Goal: Information Seeking & Learning: Learn about a topic

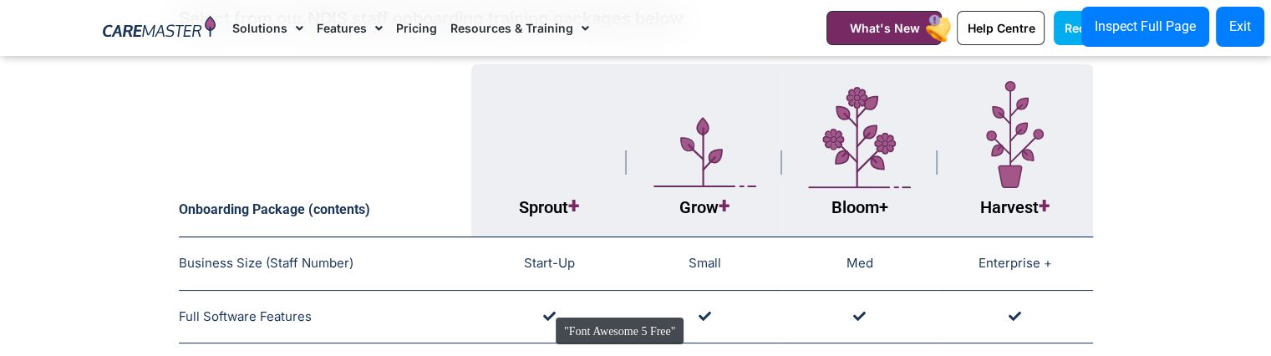
click at [547, 310] on icon at bounding box center [549, 316] width 13 height 13
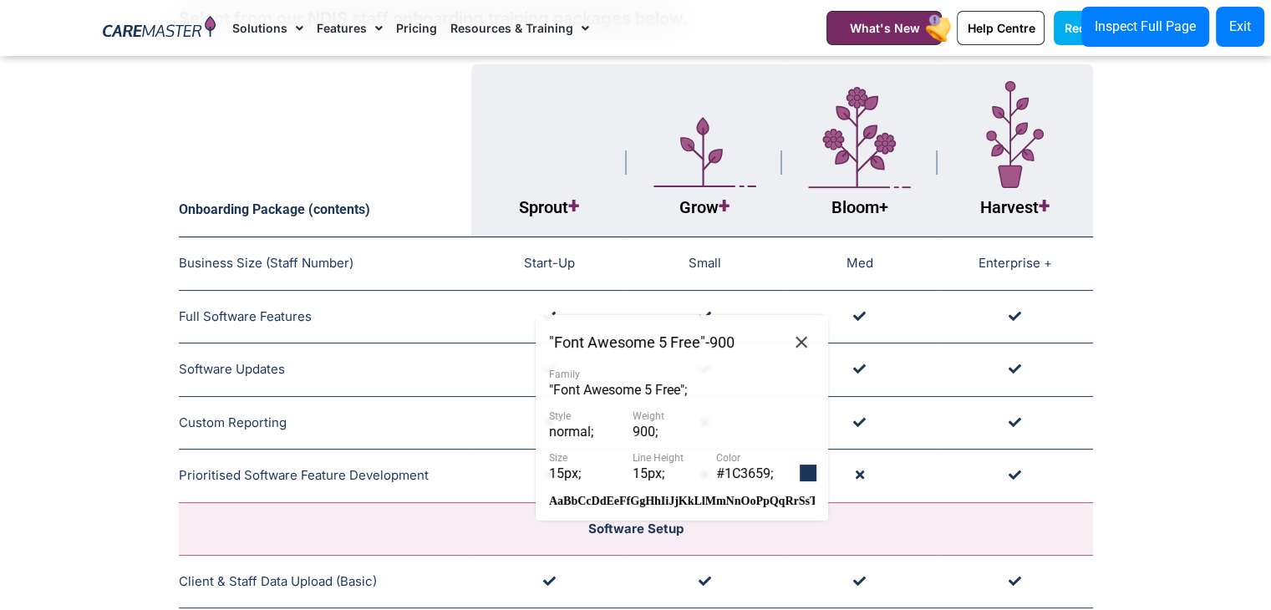
click at [800, 479] on div at bounding box center [807, 472] width 17 height 17
click at [812, 472] on div at bounding box center [807, 472] width 17 height 17
click at [749, 473] on span "#1C3659 ;" at bounding box center [744, 473] width 57 height 16
click at [804, 340] on icon at bounding box center [801, 342] width 20 height 21
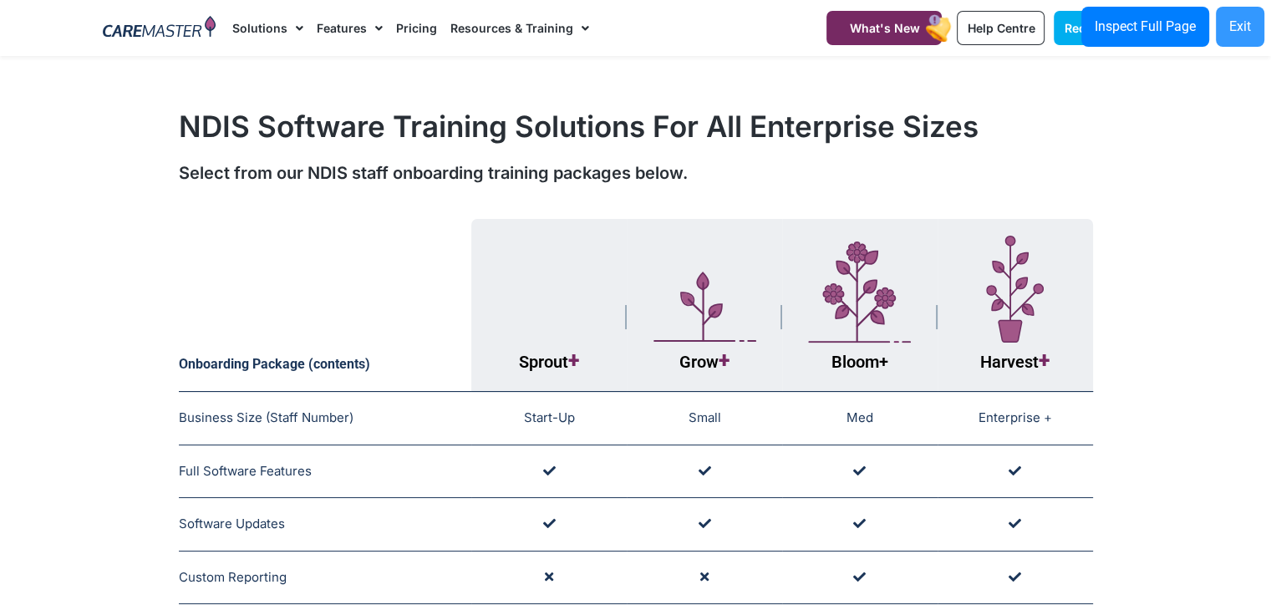
click at [1235, 29] on div "Exit" at bounding box center [1240, 27] width 22 height 20
click at [708, 571] on icon at bounding box center [704, 577] width 8 height 13
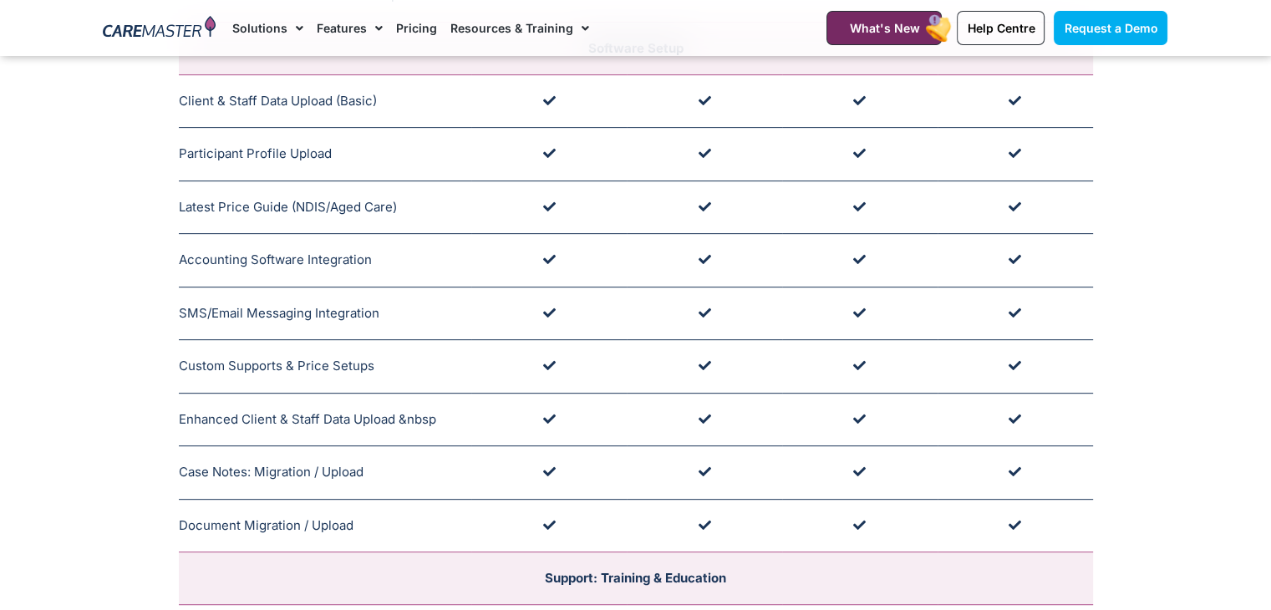
scroll to position [451, 0]
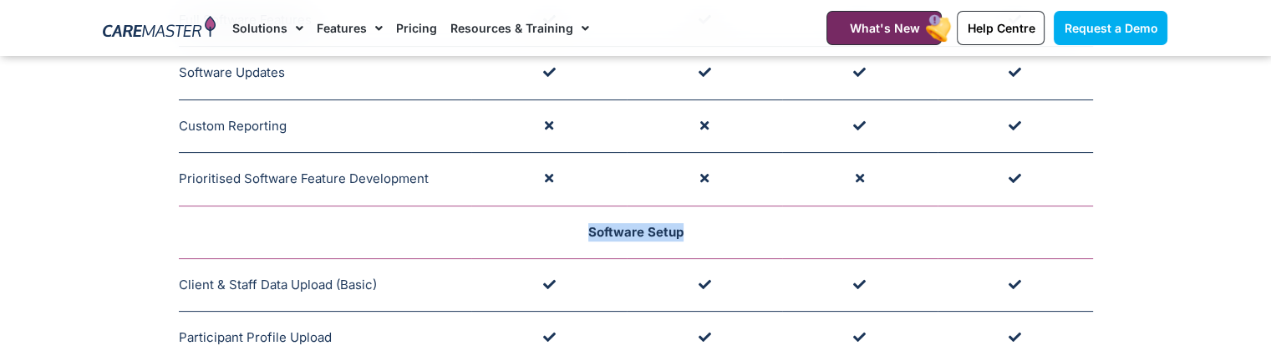
drag, startPoint x: 711, startPoint y: 223, endPoint x: 565, endPoint y: 231, distance: 146.4
click at [565, 231] on td "Software Setup" at bounding box center [636, 231] width 914 height 53
copy span "Software Setup"
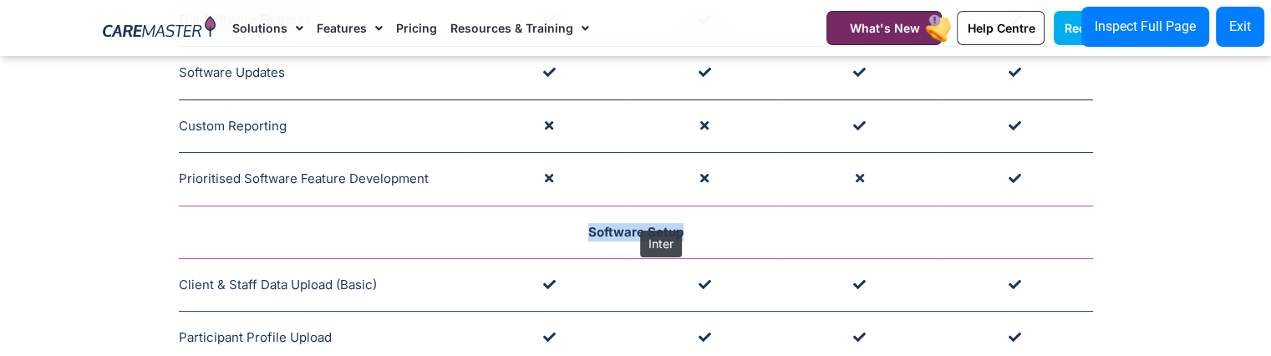
click at [632, 224] on span "Software Setup" at bounding box center [635, 232] width 95 height 16
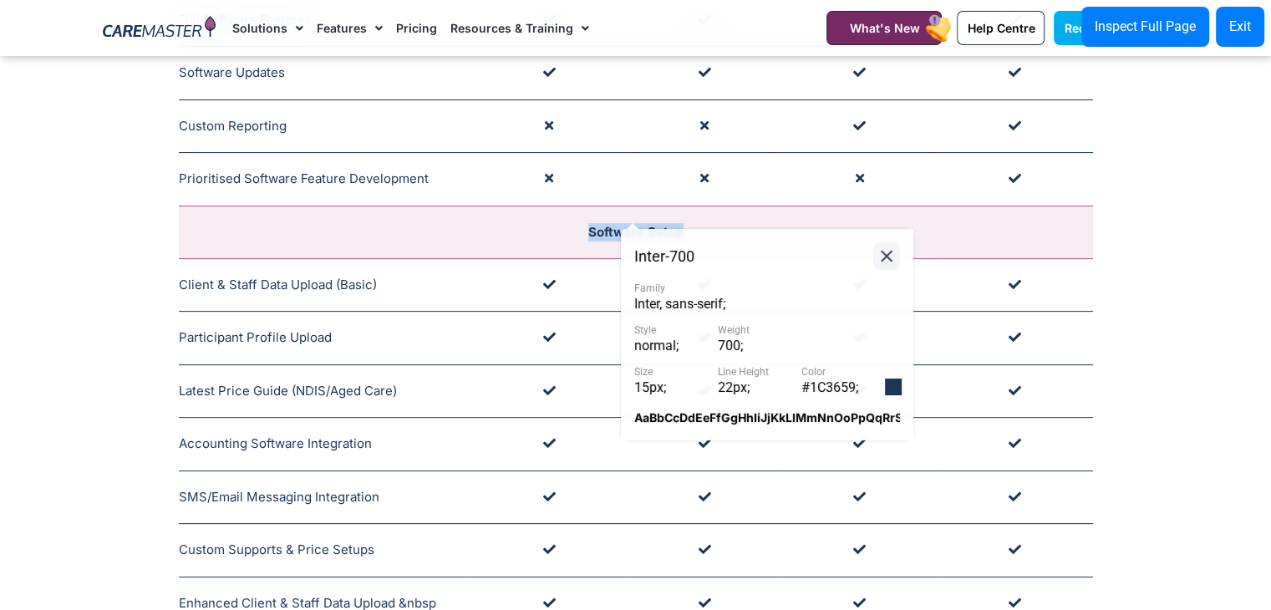
click at [889, 258] on icon at bounding box center [886, 257] width 12 height 12
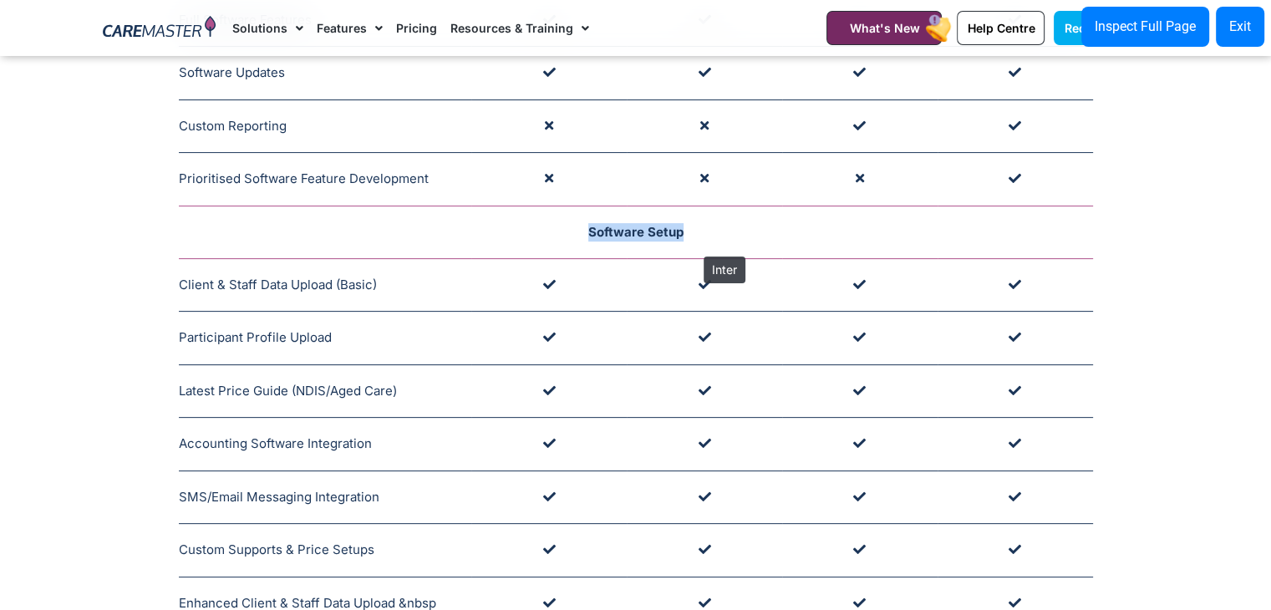
click at [695, 248] on td "Software Setup" at bounding box center [636, 231] width 914 height 53
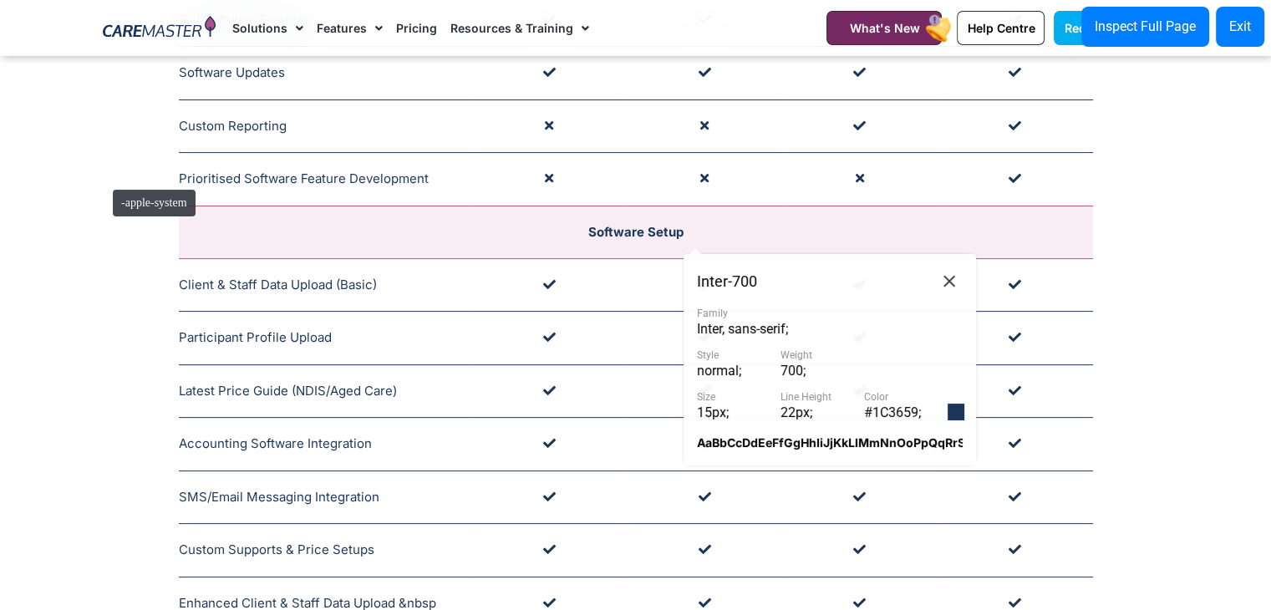
click at [104, 181] on div "Onboarding Package (contents) Sprout + Grow + Bloom + Harvest + Business Size (…" at bounding box center [635, 490] width 1081 height 1462
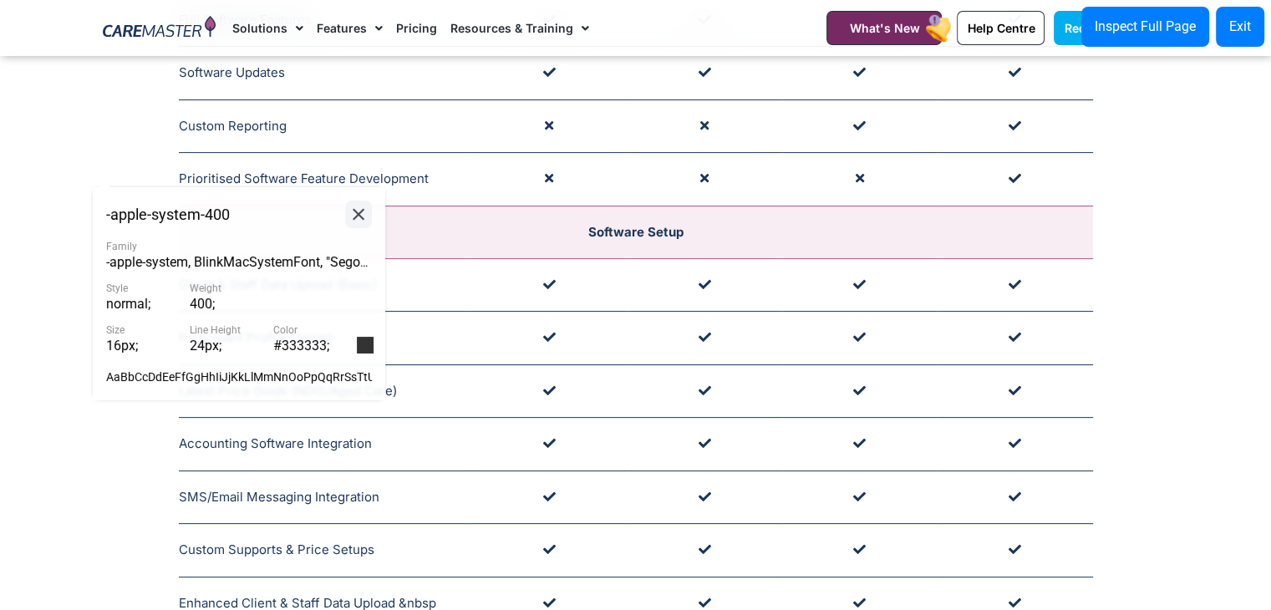
click at [363, 215] on icon at bounding box center [358, 214] width 20 height 21
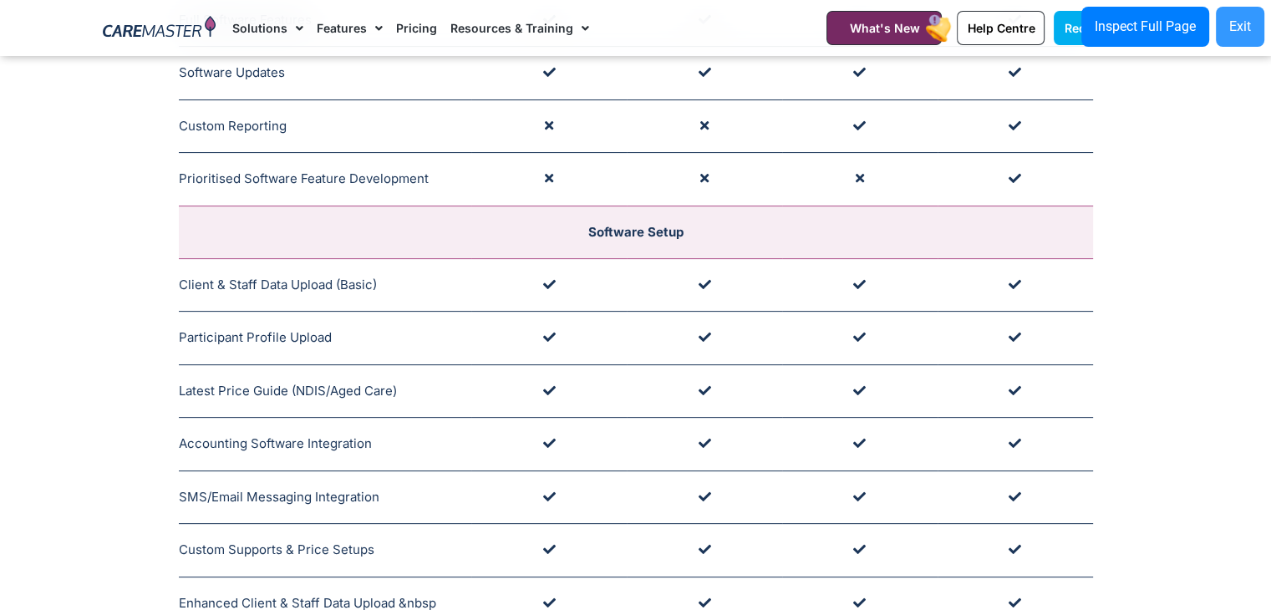
click at [1235, 25] on div "Exit" at bounding box center [1240, 27] width 22 height 20
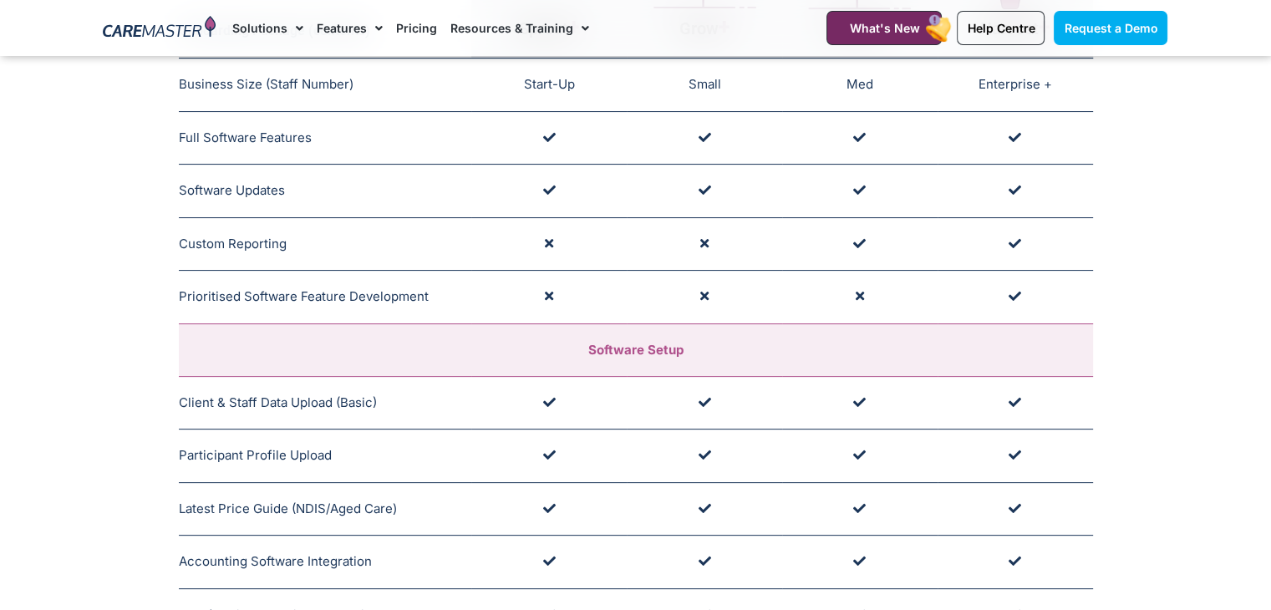
scroll to position [231, 0]
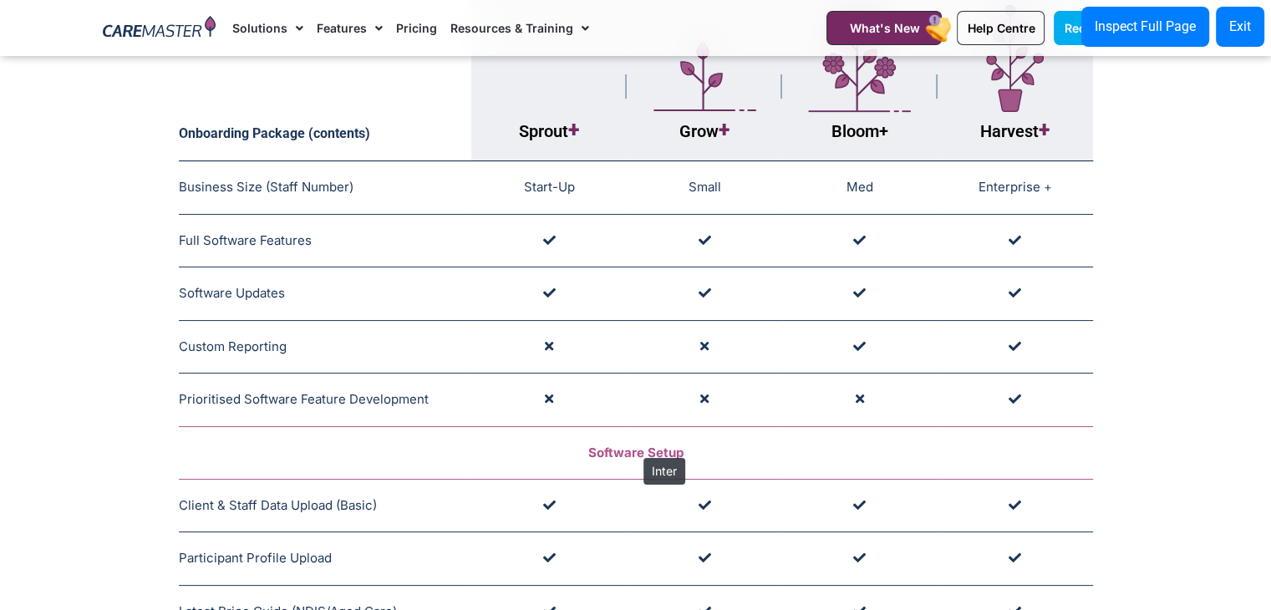
click at [635, 449] on span "Software Setup" at bounding box center [635, 452] width 95 height 16
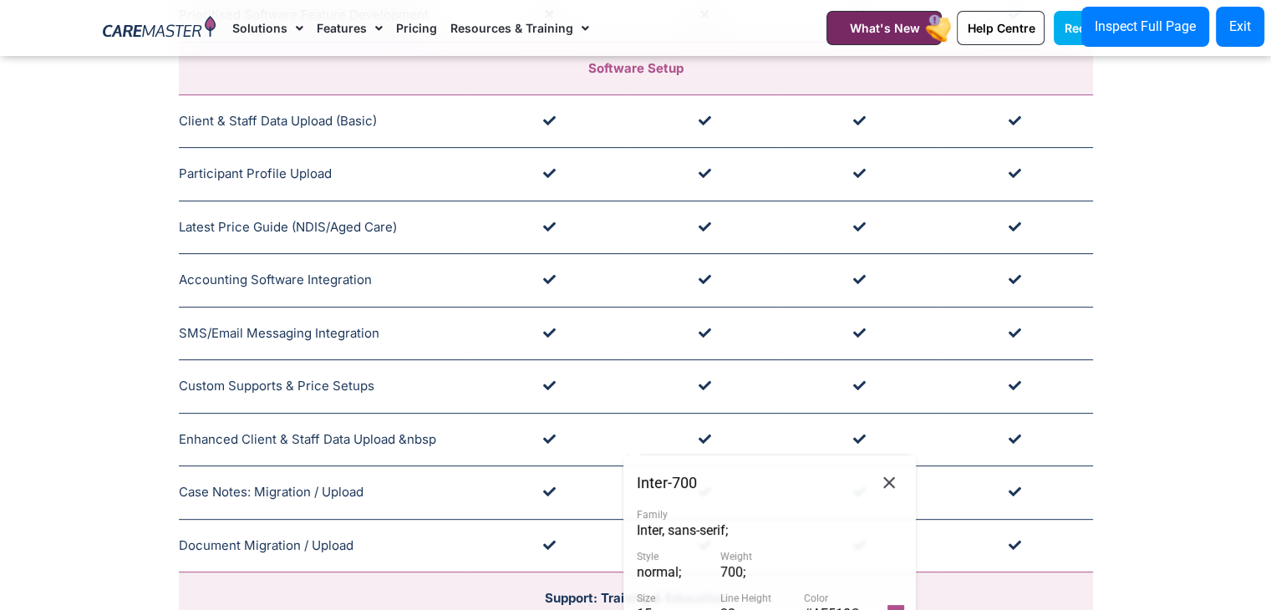
scroll to position [561, 0]
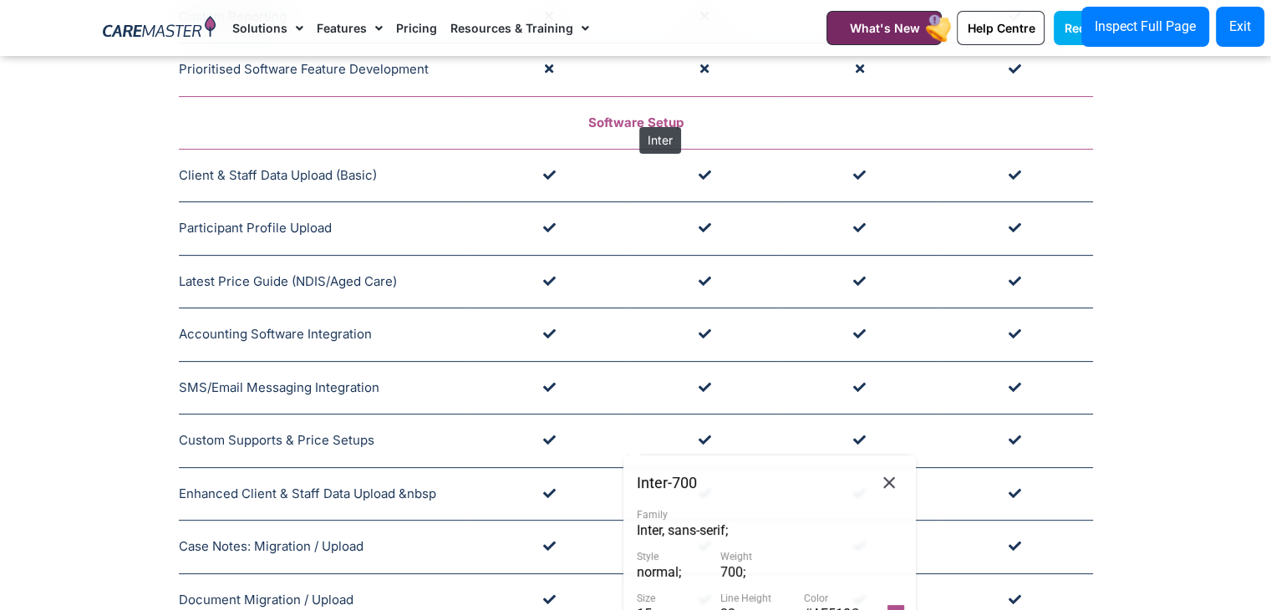
click at [631, 119] on span "Software Setup" at bounding box center [635, 122] width 95 height 16
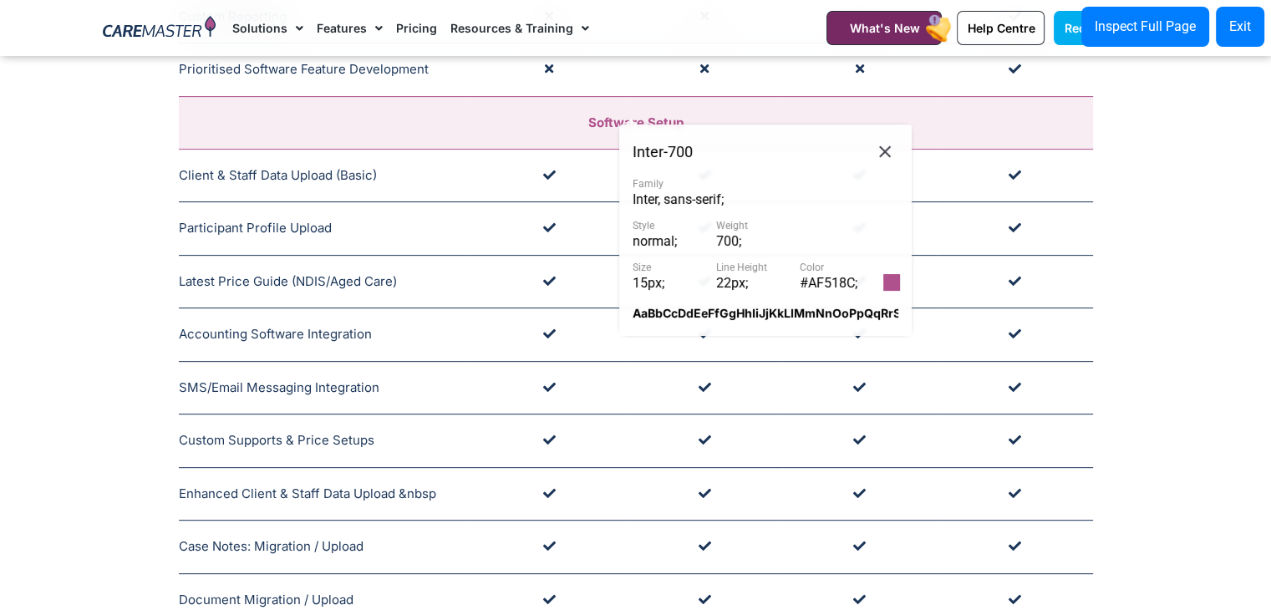
click at [843, 277] on span "#AF518C ;" at bounding box center [828, 283] width 58 height 16
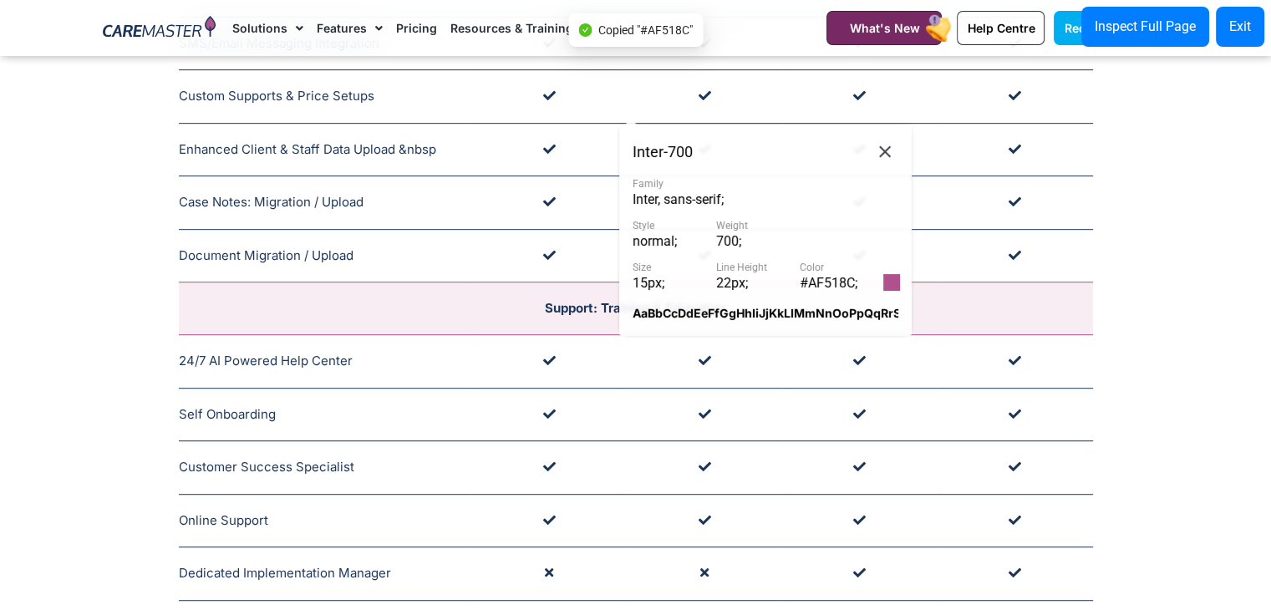
scroll to position [1044, 0]
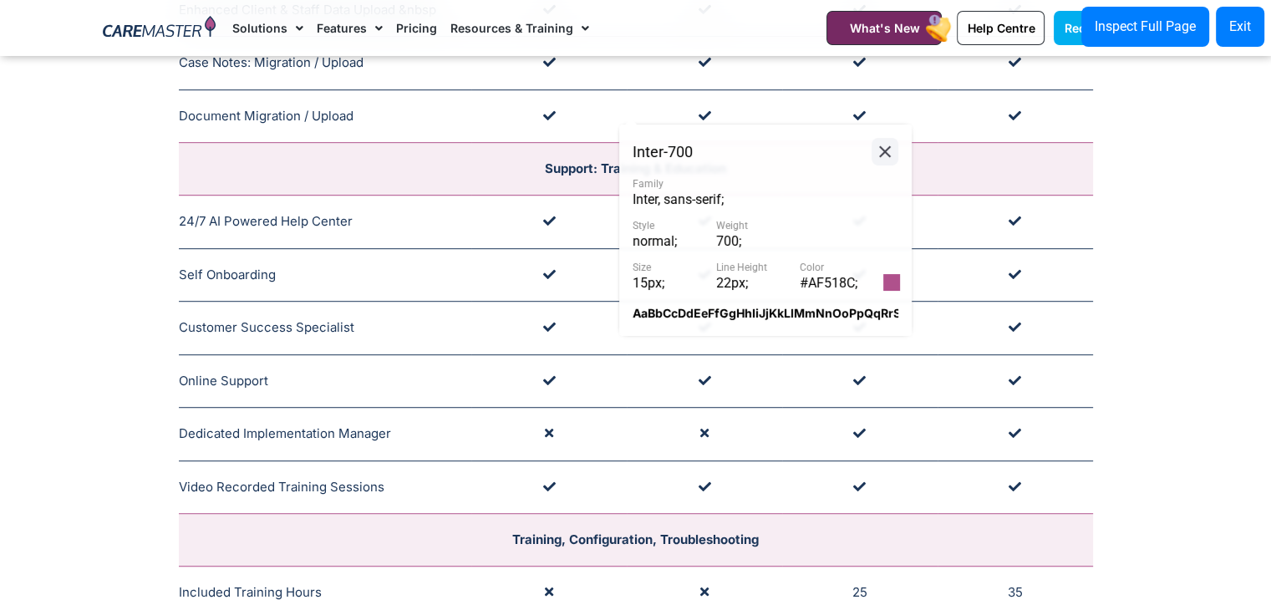
click at [881, 158] on icon at bounding box center [885, 151] width 20 height 21
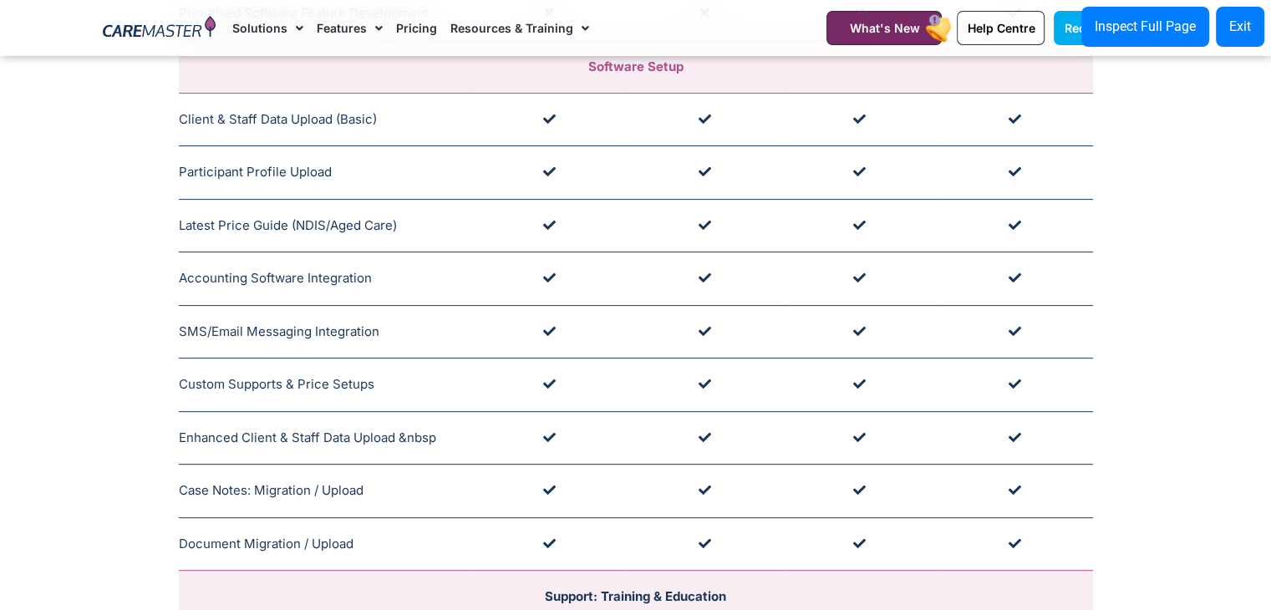
scroll to position [500, 0]
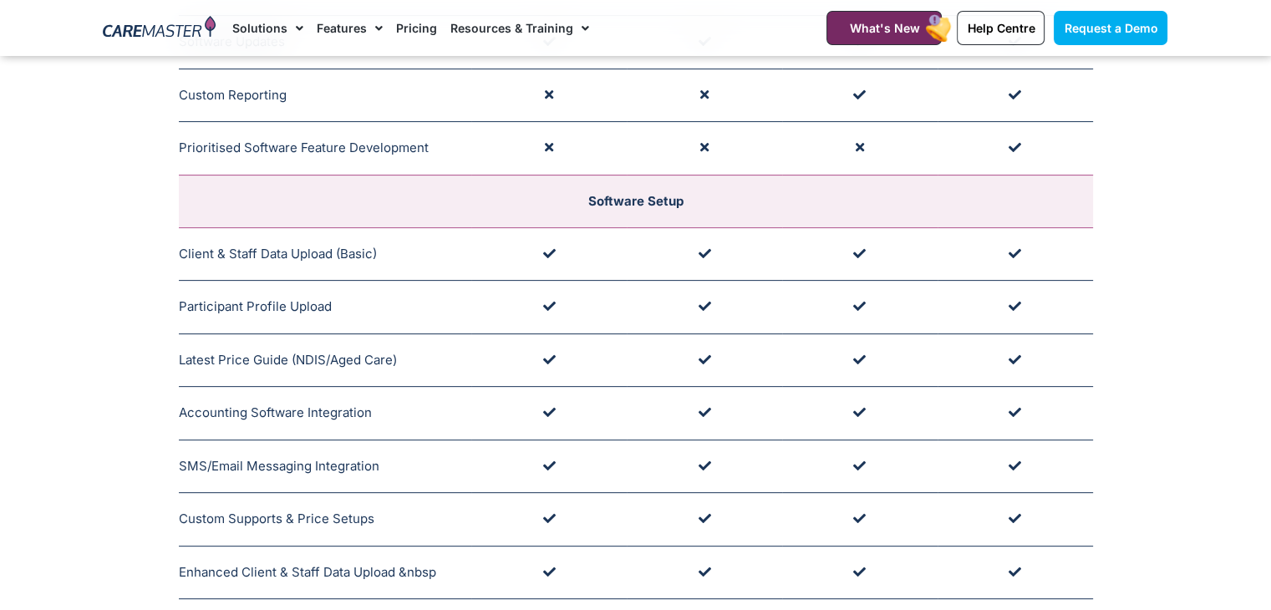
scroll to position [500, 0]
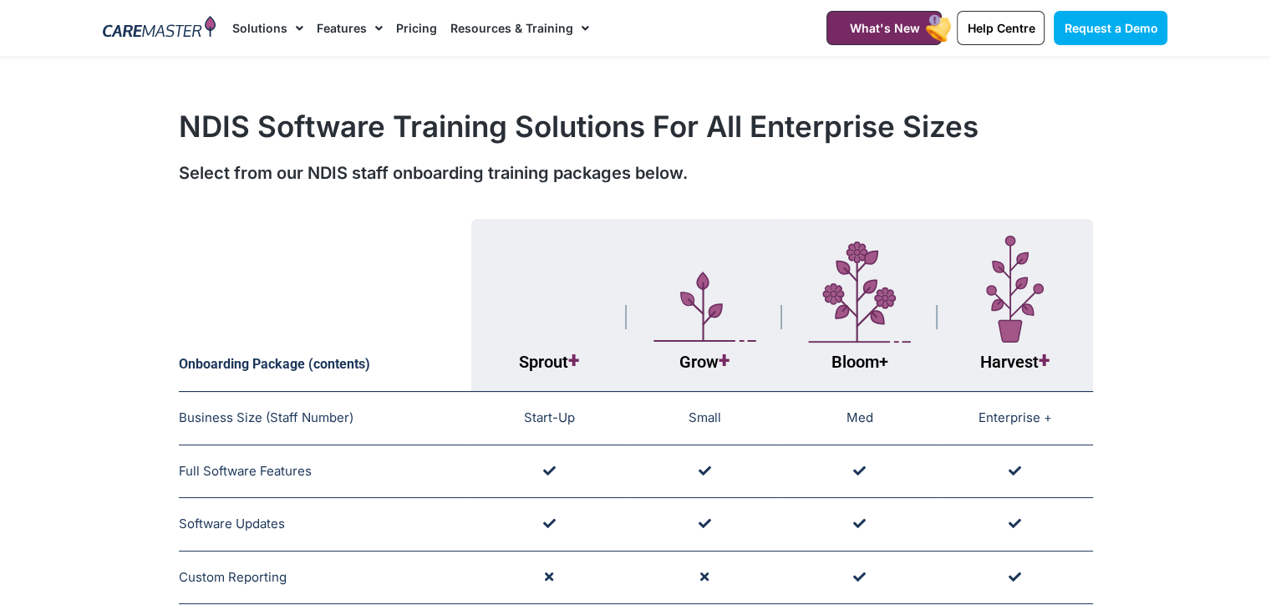
drag, startPoint x: 0, startPoint y: 0, endPoint x: 181, endPoint y: 20, distance: 182.4
click at [181, 20] on img at bounding box center [159, 28] width 113 height 25
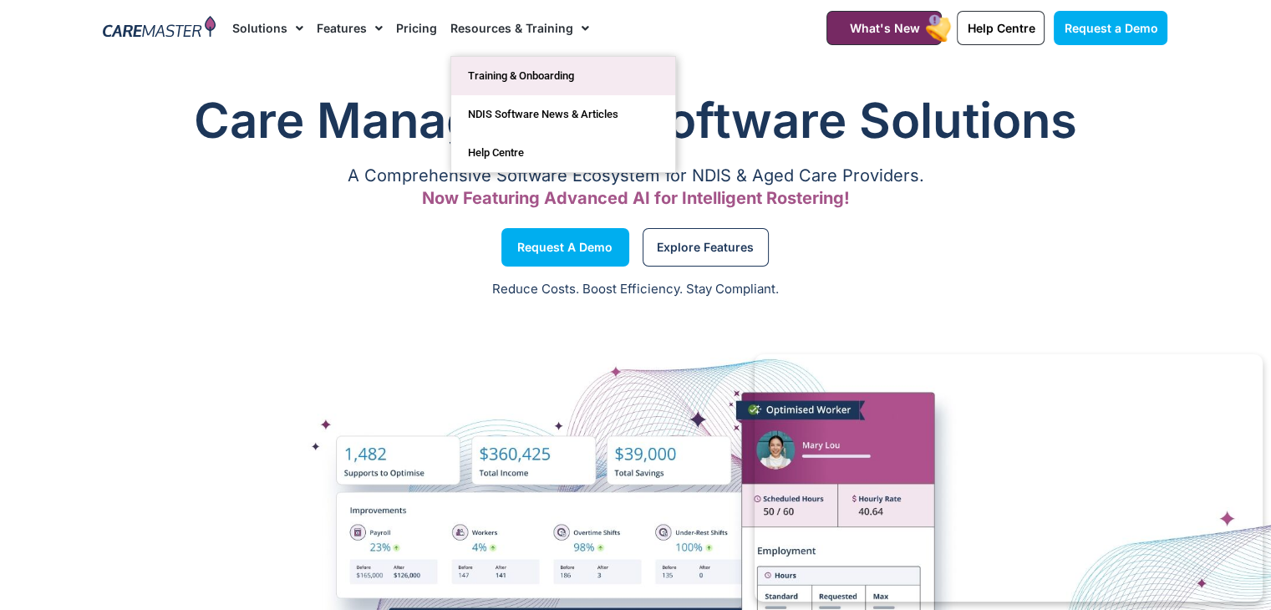
click at [488, 67] on link "Training & Onboarding" at bounding box center [563, 76] width 224 height 38
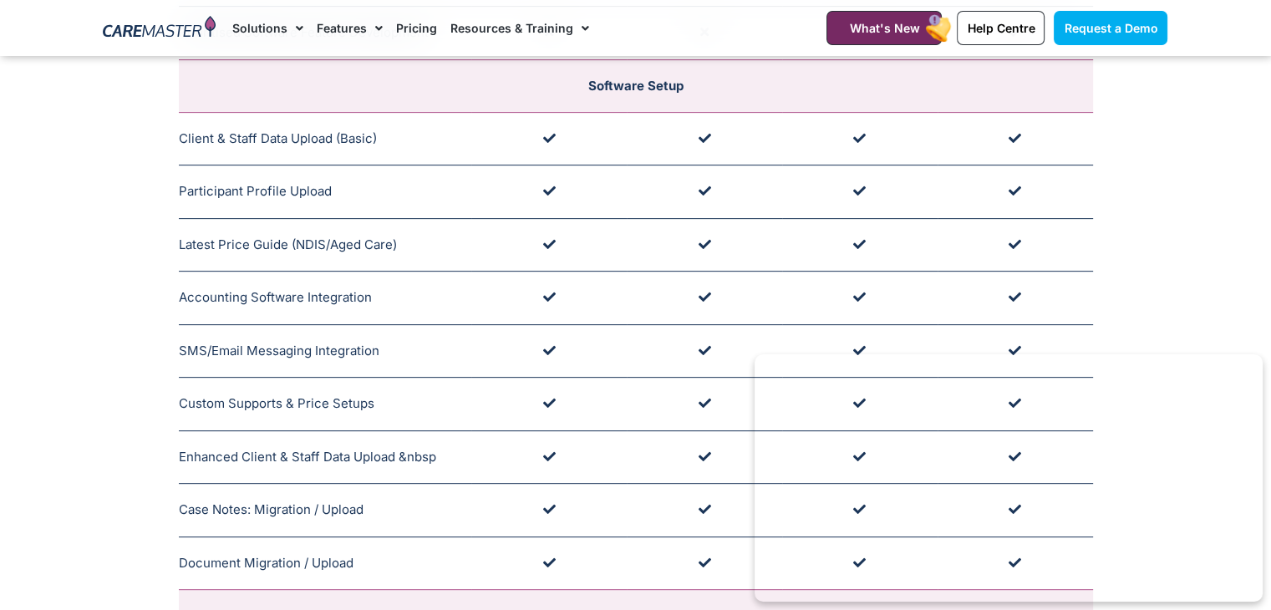
scroll to position [561, 0]
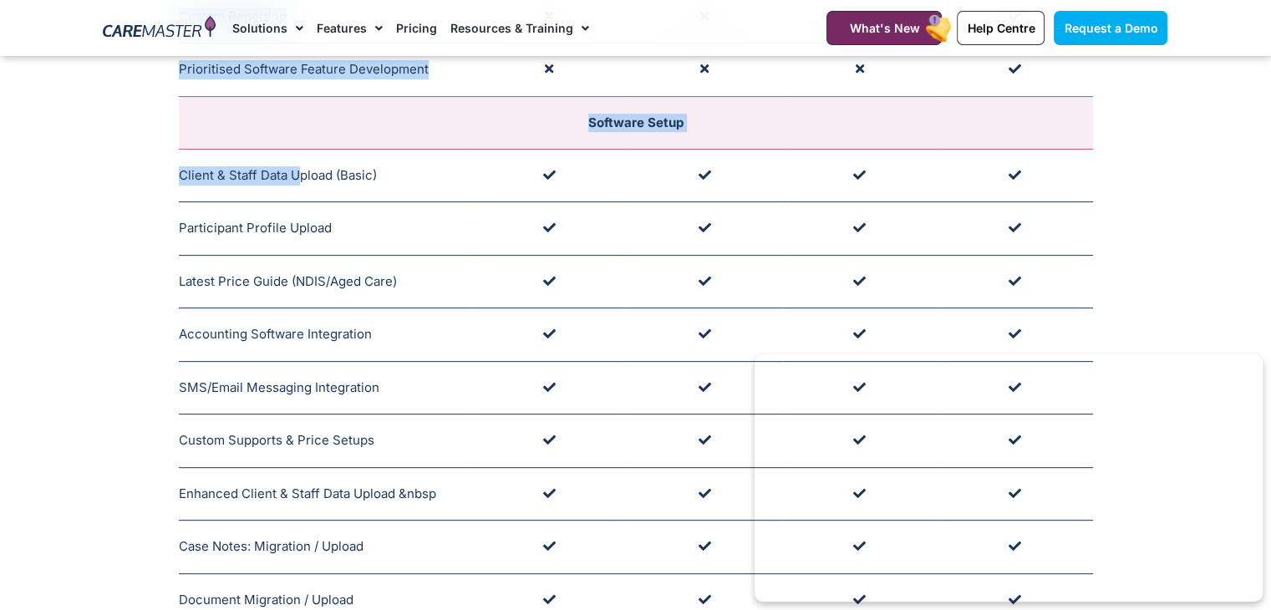
drag, startPoint x: 176, startPoint y: 168, endPoint x: 301, endPoint y: 178, distance: 124.9
click at [301, 178] on div "Onboarding Package (contents) Sprout + Grow + Bloom + Harvest + Business Size (…" at bounding box center [635, 381] width 1081 height 1462
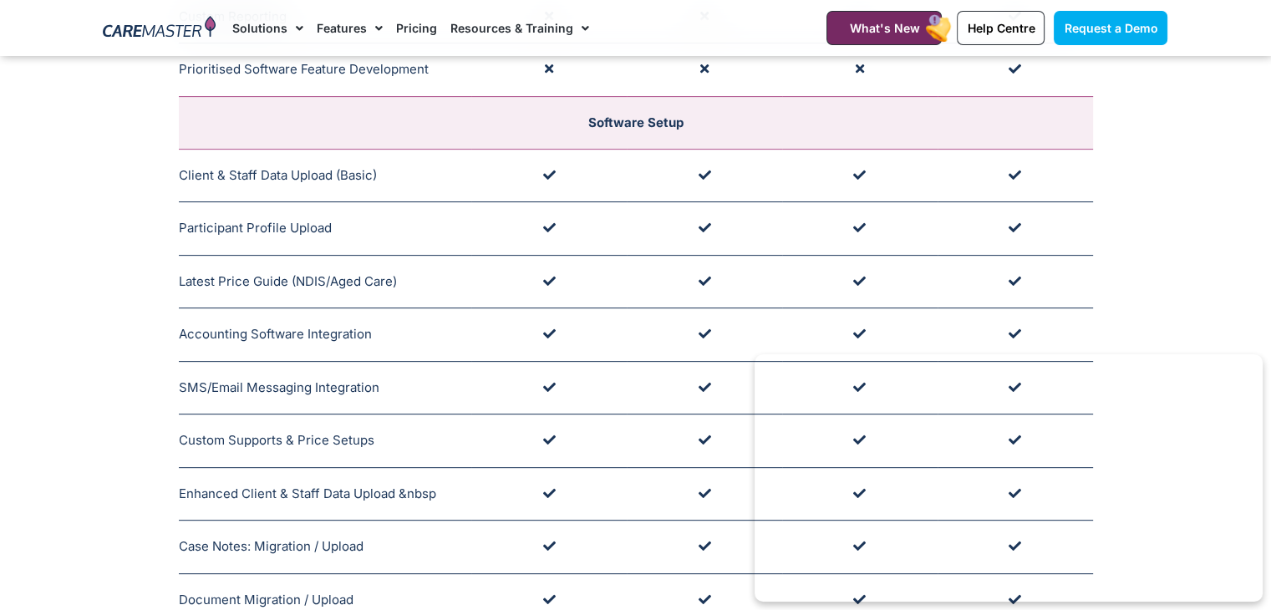
click at [314, 171] on td "Client & Staff Data Upload (Basic) Supported by Customer Success" at bounding box center [325, 175] width 293 height 53
drag, startPoint x: 381, startPoint y: 175, endPoint x: 179, endPoint y: 179, distance: 202.2
click at [179, 179] on td "Client & Staff Data Upload (Basic) Supported by Customer Success" at bounding box center [325, 175] width 293 height 53
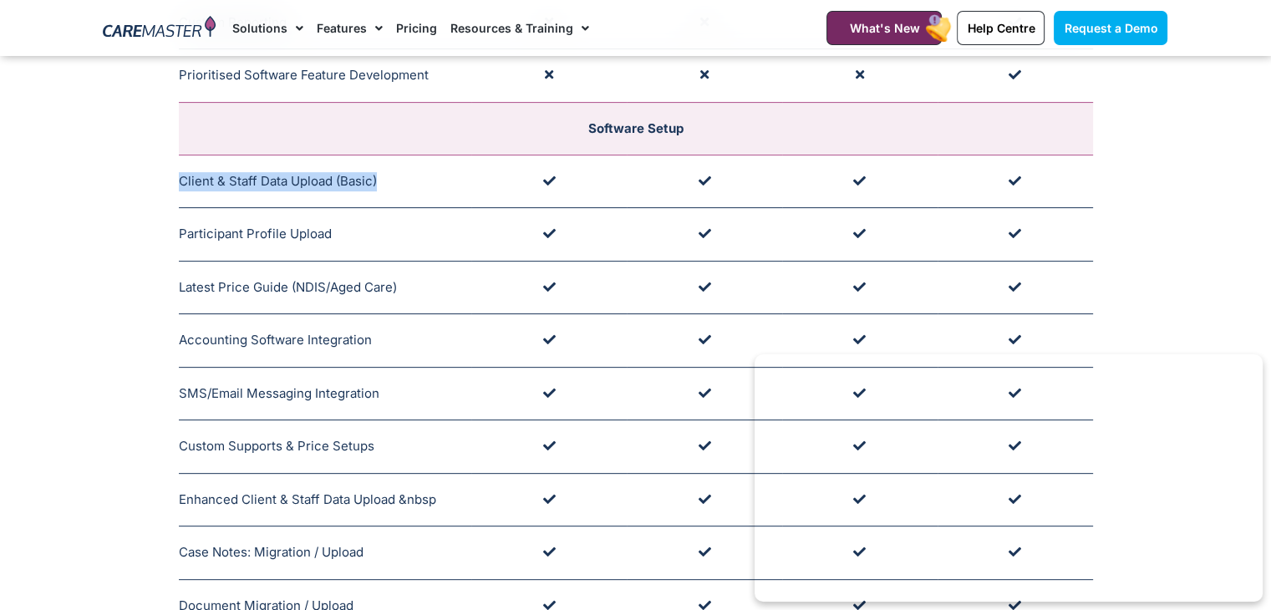
scroll to position [451, 0]
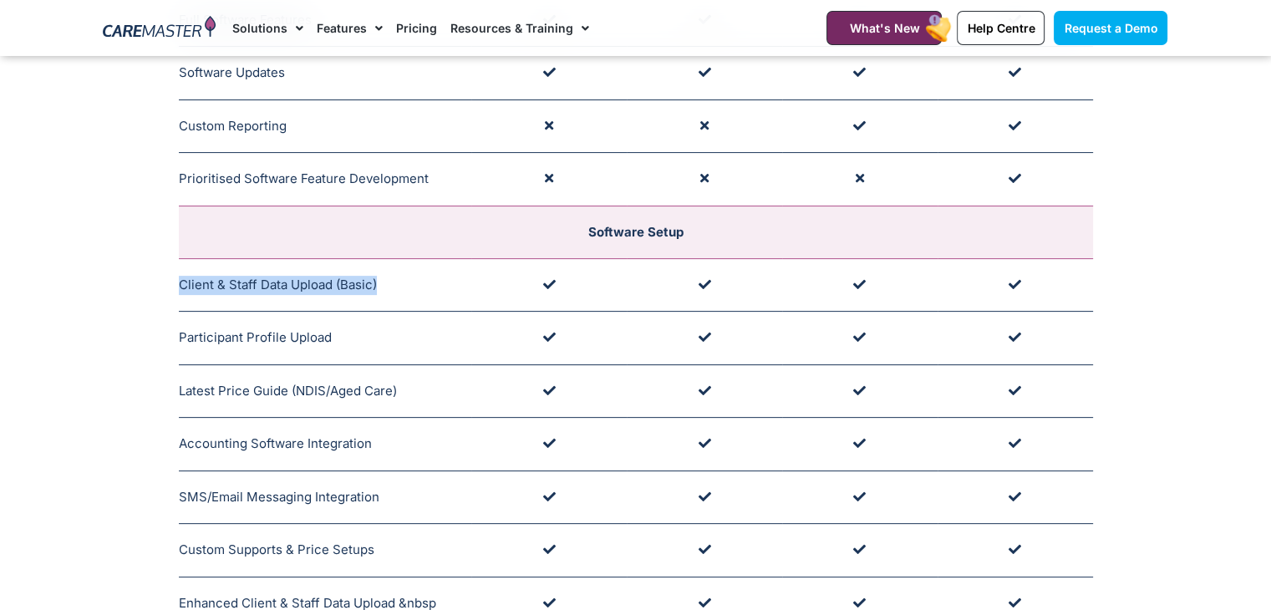
copy td "Client & Staff Data Upload (Basic)"
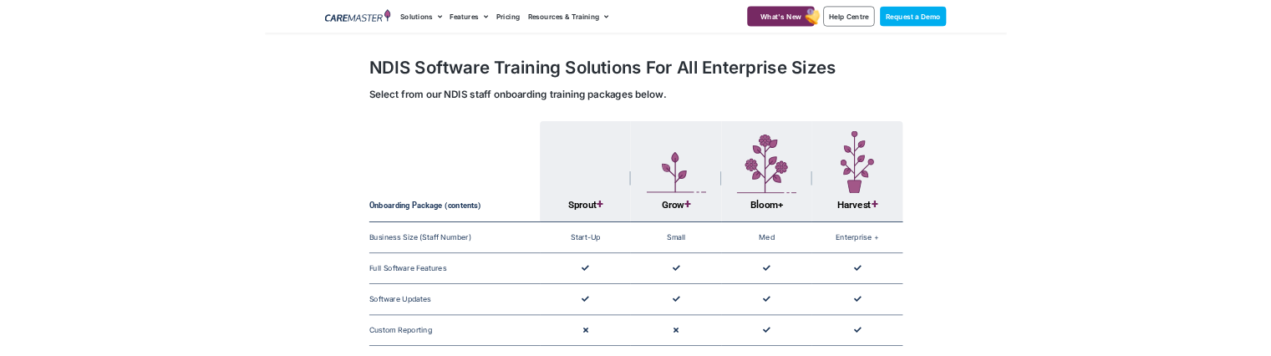
scroll to position [0, 0]
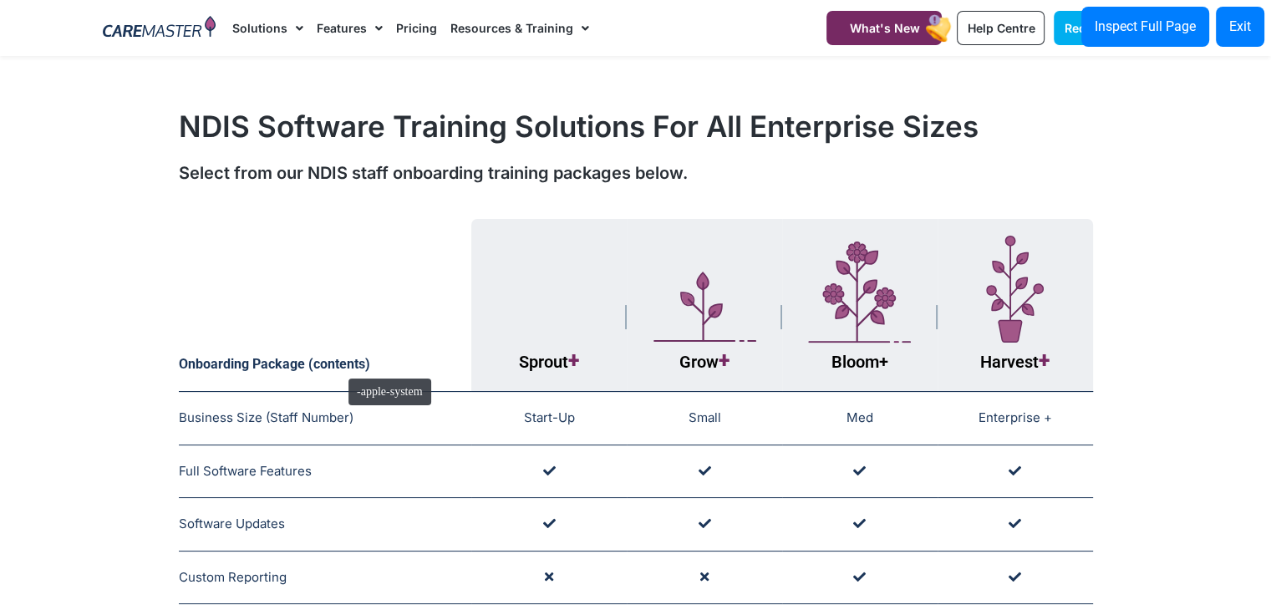
click at [340, 370] on th "Onboarding Package (contents)" at bounding box center [325, 305] width 293 height 173
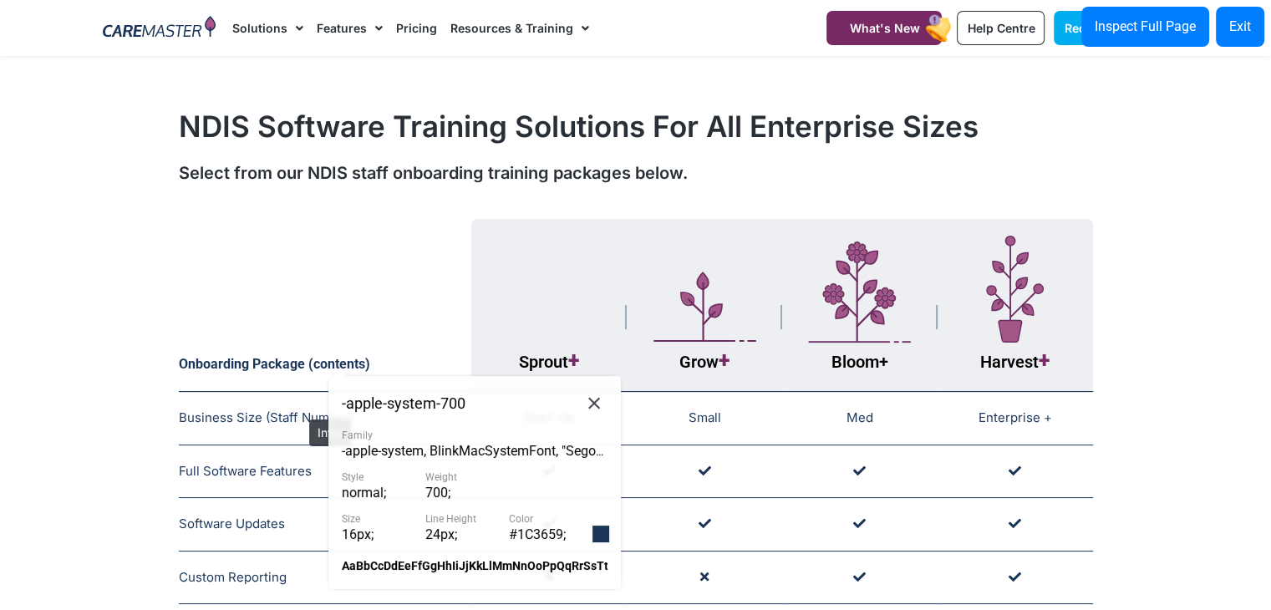
click at [301, 411] on span "Business Size (Staff Number)" at bounding box center [266, 417] width 175 height 16
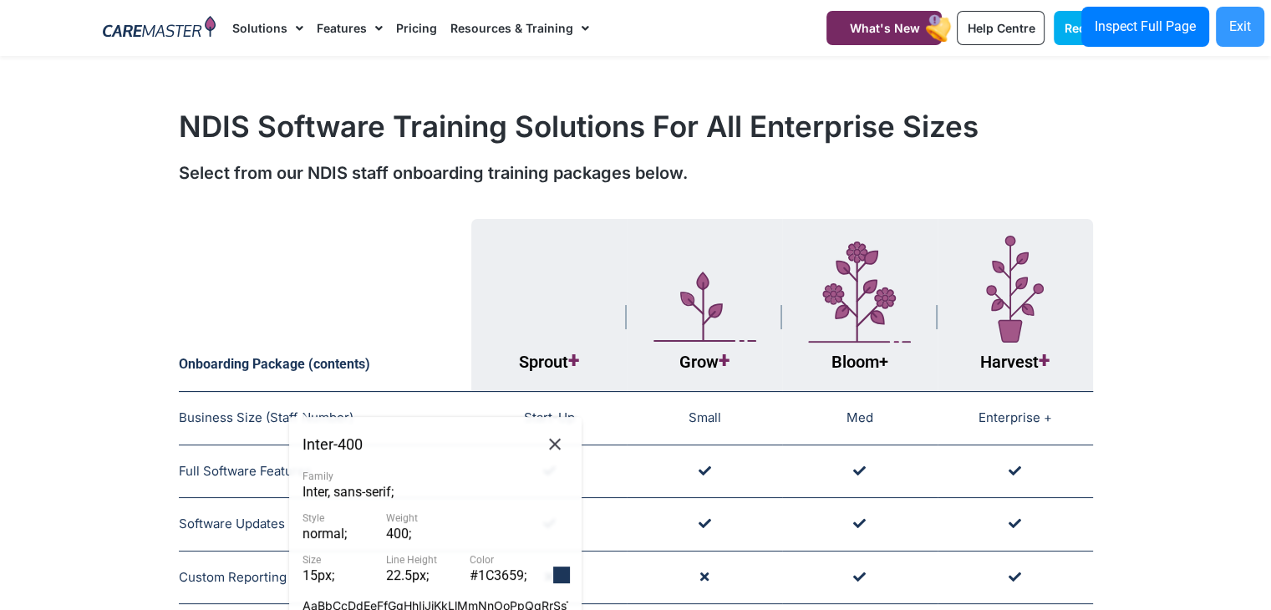
click at [1236, 14] on button "Exit" at bounding box center [1239, 27] width 48 height 40
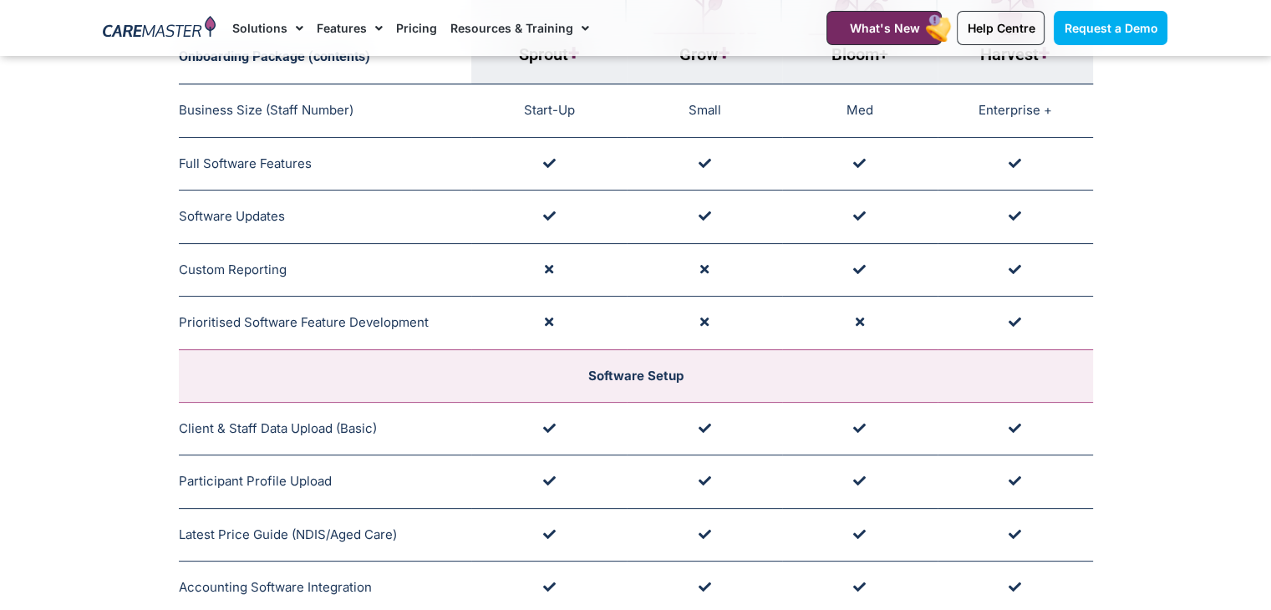
scroll to position [405, 0]
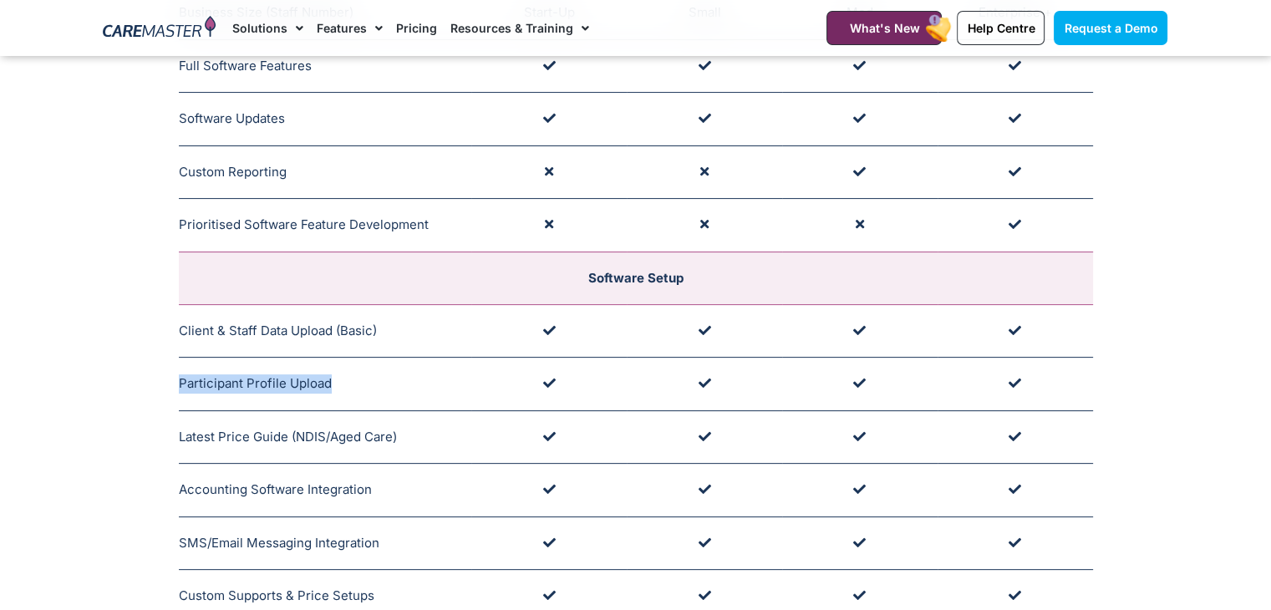
drag, startPoint x: 351, startPoint y: 379, endPoint x: 181, endPoint y: 378, distance: 169.6
click at [181, 378] on td "Participant Profile Upload Supported by Onboarding Team" at bounding box center [325, 384] width 293 height 53
copy td "Participant Profile Upload"
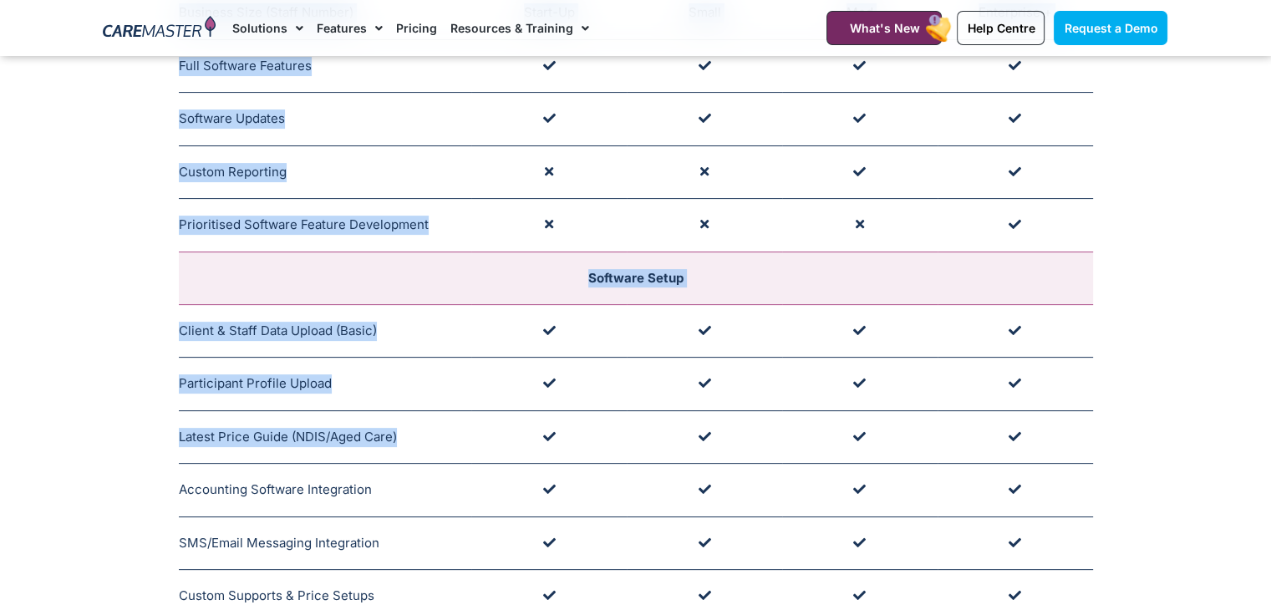
drag, startPoint x: 395, startPoint y: 437, endPoint x: 170, endPoint y: 432, distance: 225.6
click at [170, 432] on div "Onboarding Package (contents) Sprout + Grow + Bloom + Harvest + Business Size (…" at bounding box center [635, 536] width 1081 height 1462
drag, startPoint x: 170, startPoint y: 432, endPoint x: 304, endPoint y: 432, distance: 134.5
click at [304, 432] on div "Onboarding Package (contents) Sprout + Grow + Bloom + Harvest + Business Size (…" at bounding box center [635, 536] width 1081 height 1462
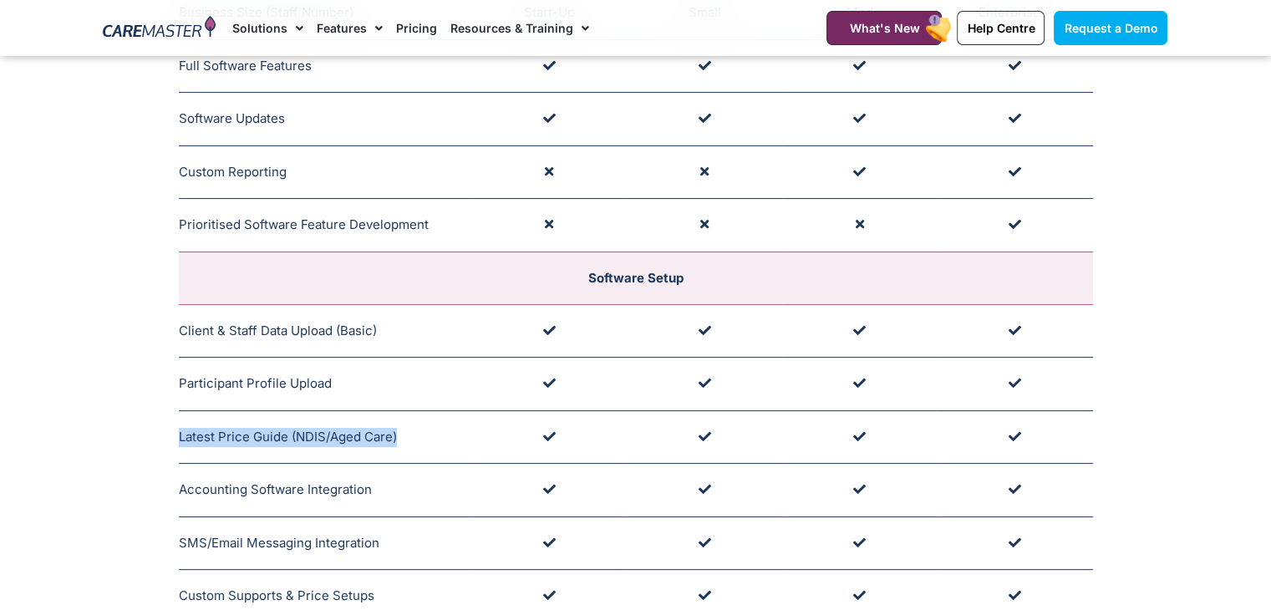
drag, startPoint x: 408, startPoint y: 427, endPoint x: 180, endPoint y: 432, distance: 228.1
click at [180, 432] on td "Latest Price Guide (NDIS/Aged Care) Supported by Onboarding Team" at bounding box center [325, 436] width 293 height 53
copy td "Latest Price Guide (NDIS/Aged Care)"
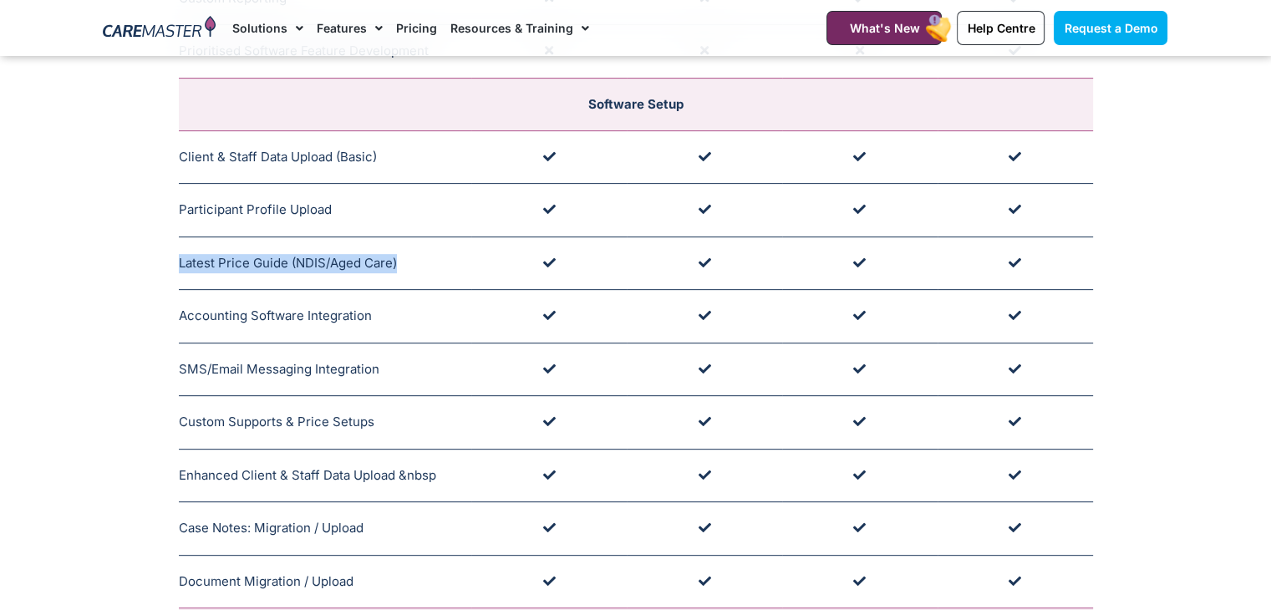
scroll to position [682, 0]
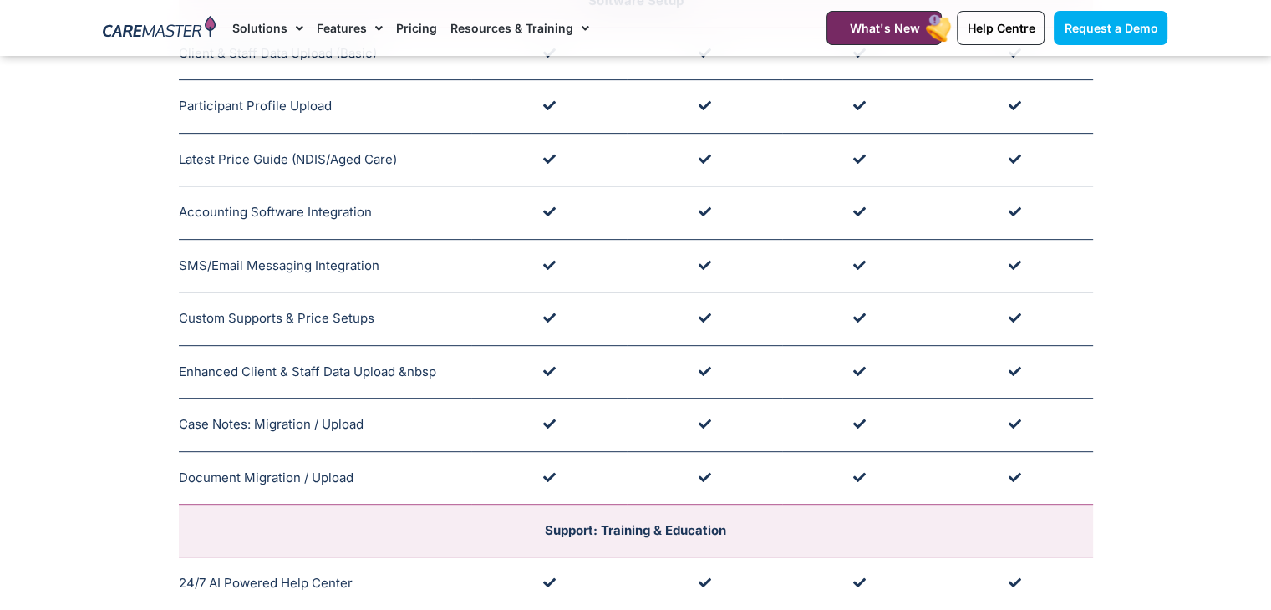
click at [363, 208] on td "Accounting Software Integration Includes: XERO,MYOB, Reckon, KeyPay - Supported…" at bounding box center [325, 212] width 293 height 53
drag, startPoint x: 374, startPoint y: 205, endPoint x: 181, endPoint y: 213, distance: 193.1
click at [181, 213] on td "Accounting Software Integration Includes: XERO,MYOB, Reckon, KeyPay - Supported…" at bounding box center [325, 212] width 293 height 53
copy td "Accounting Software Integration"
drag, startPoint x: 178, startPoint y: 262, endPoint x: 377, endPoint y: 248, distance: 199.3
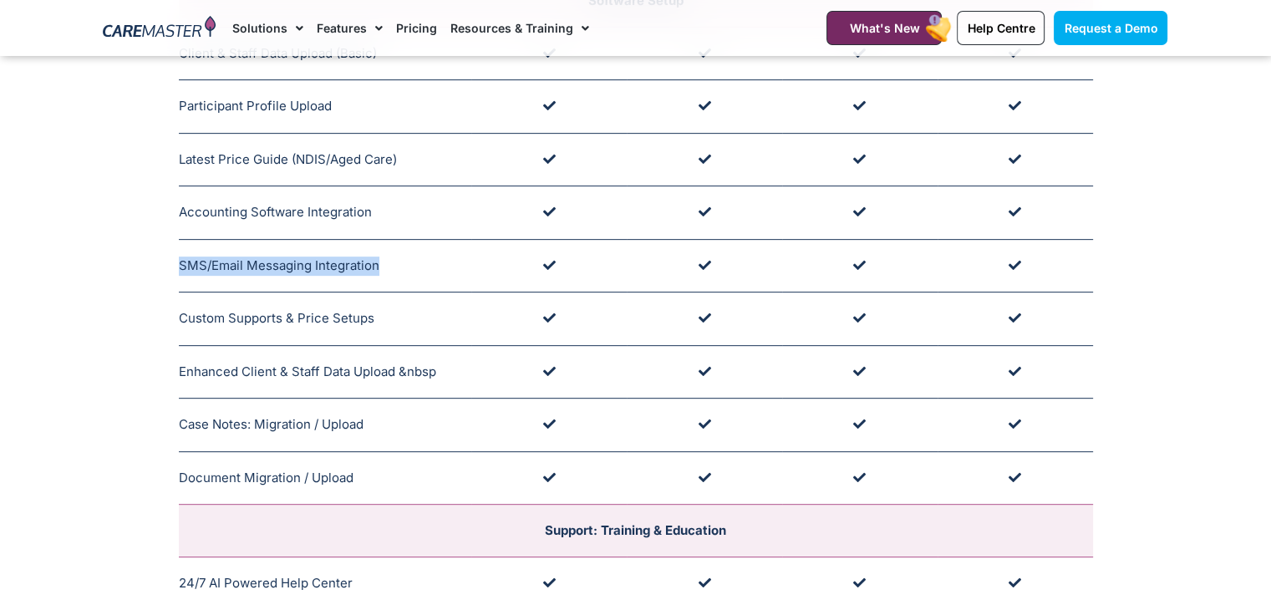
click at [377, 248] on td "SMS/Email Messaging Integration Supported by Onboarding Team" at bounding box center [325, 265] width 293 height 53
copy td "SMS/Email Messaging Integration"
drag, startPoint x: 376, startPoint y: 316, endPoint x: 178, endPoint y: 312, distance: 198.0
click at [179, 312] on td "Custom Supports & Price Setups Supported by Onboarding Team" at bounding box center [325, 318] width 293 height 53
copy td "Custom Supports & Price Setups"
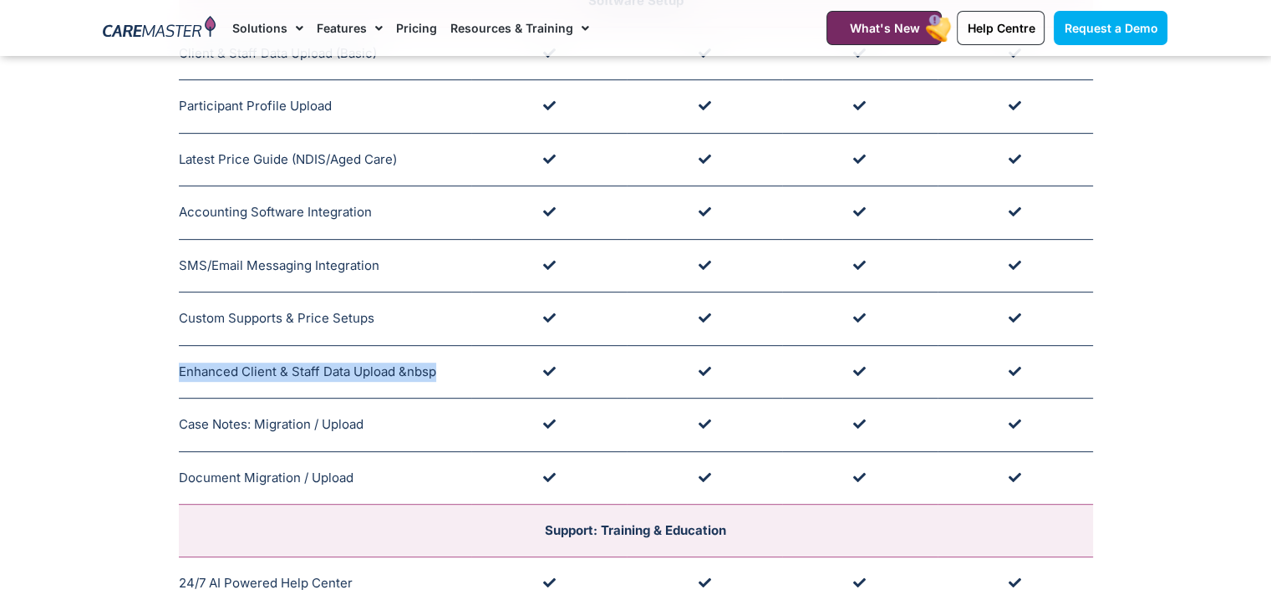
drag, startPoint x: 444, startPoint y: 368, endPoint x: 178, endPoint y: 369, distance: 266.5
click at [179, 369] on td "Enhanced Client & Staff Data Upload &nbsp Supported by Onboarding Team" at bounding box center [325, 371] width 293 height 53
copy td "Enhanced Client & Staff Data Upload &nbsp"
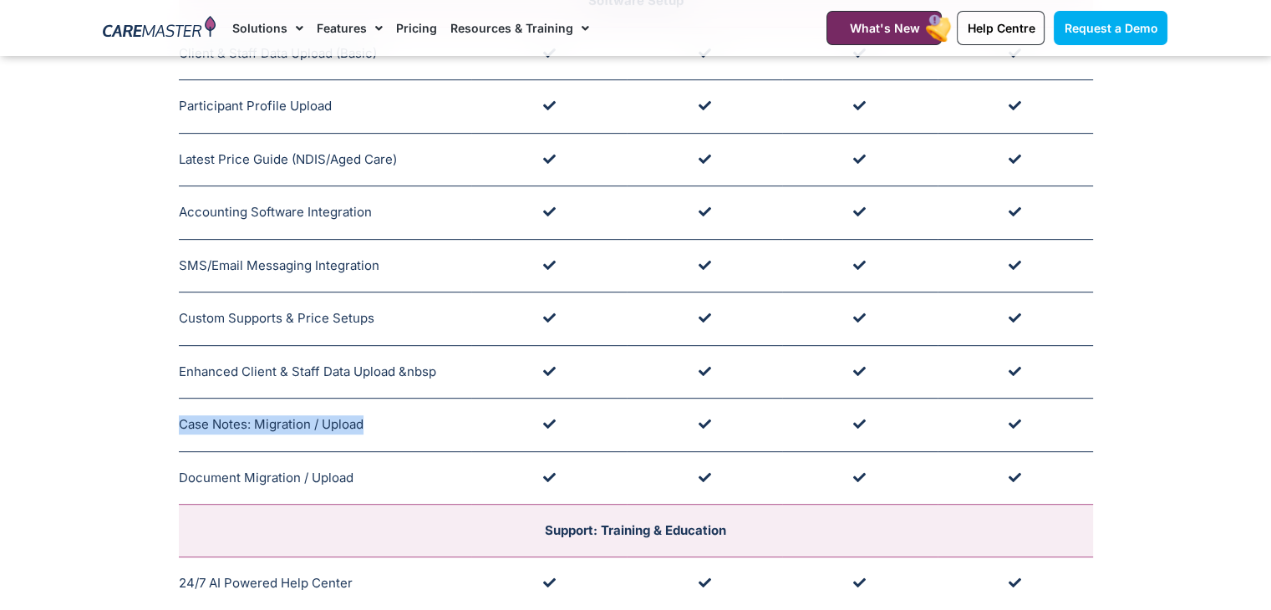
drag, startPoint x: 379, startPoint y: 425, endPoint x: 181, endPoint y: 408, distance: 198.7
click at [181, 408] on td "Case Notes: Migration / Upload Supported by Onboarding Team" at bounding box center [325, 424] width 293 height 53
copy td "Case Notes: Migration / Upload"
drag, startPoint x: 363, startPoint y: 482, endPoint x: 181, endPoint y: 469, distance: 181.7
click at [181, 469] on td "Document Migration / Upload Supported by Onboarding Team" at bounding box center [325, 477] width 293 height 53
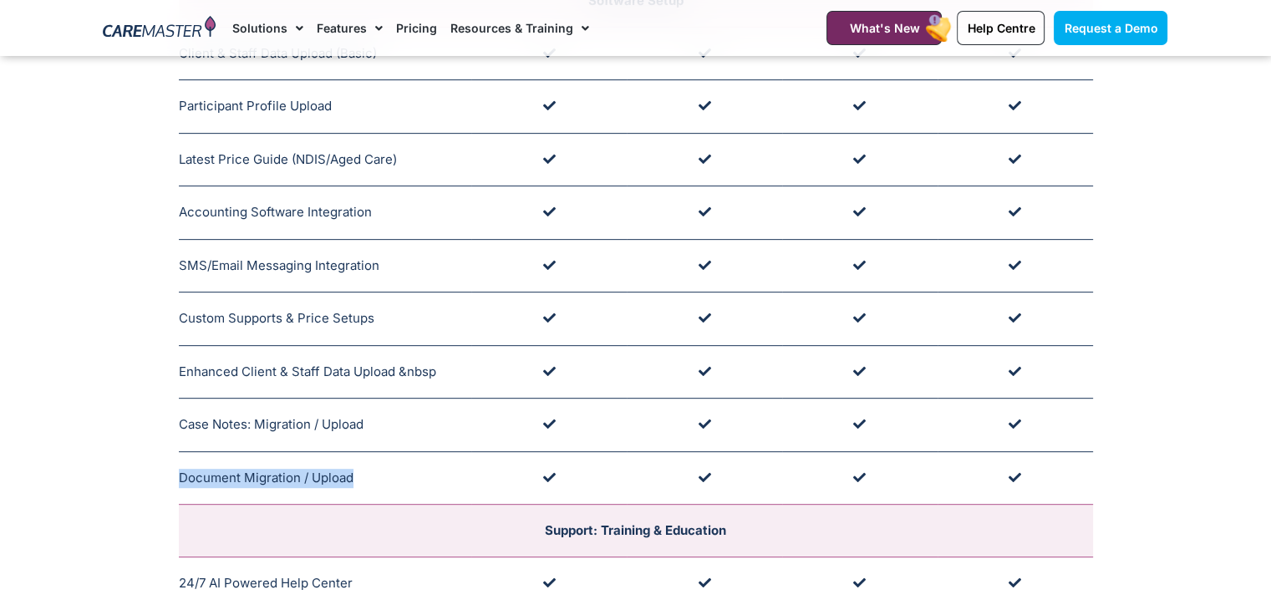
copy td "Document Migration / Upload"
